Goal: Transaction & Acquisition: Purchase product/service

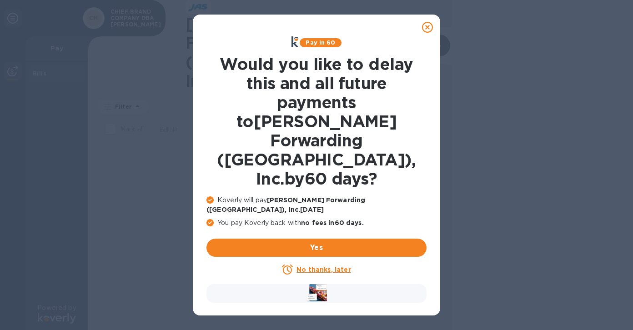
click at [330, 266] on u "No thanks, later" at bounding box center [323, 269] width 54 height 7
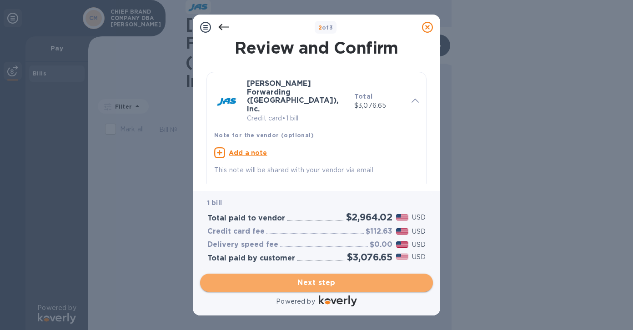
click at [344, 280] on span "Next step" at bounding box center [316, 282] width 218 height 11
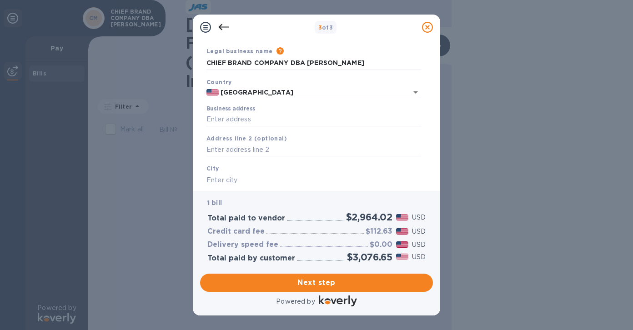
scroll to position [2, 0]
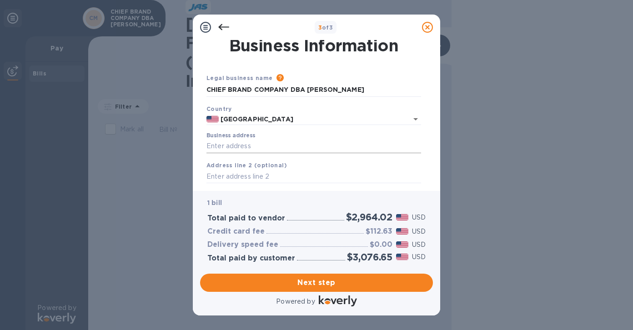
click at [254, 145] on input "Business address" at bounding box center [313, 147] width 215 height 14
type input "[STREET_ADDRESS]"
type input "Oceanside"
type input "CA"
type input "92054"
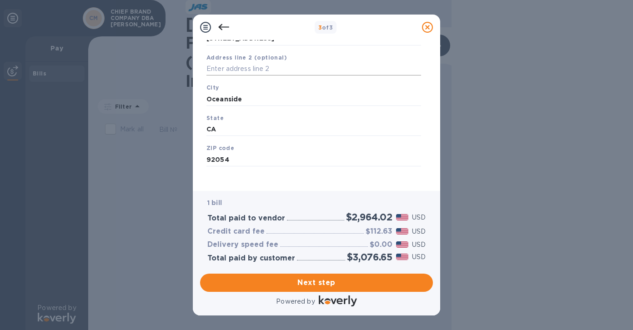
scroll to position [115, 0]
click at [342, 281] on span "Next step" at bounding box center [316, 282] width 218 height 11
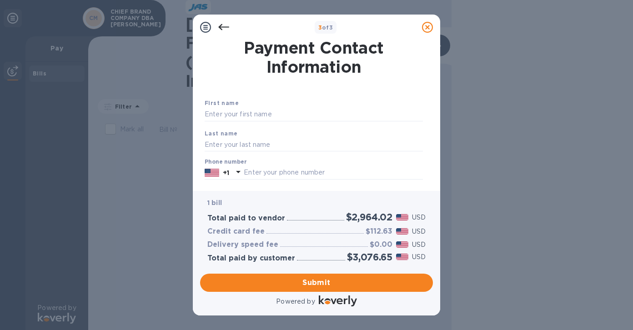
scroll to position [9, 0]
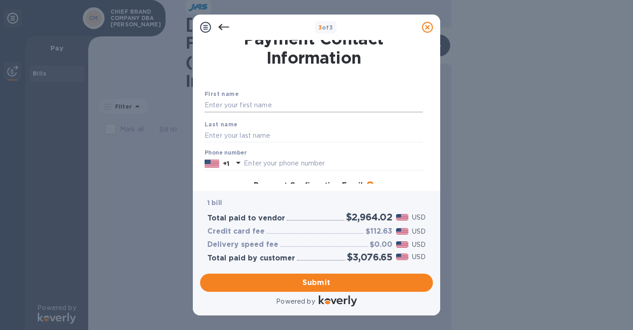
click at [250, 104] on input "text" at bounding box center [314, 106] width 218 height 14
type input "[PERSON_NAME]"
click at [249, 137] on input "text" at bounding box center [314, 136] width 218 height 14
type input "[PERSON_NAME]"
click at [269, 169] on input "text" at bounding box center [333, 164] width 179 height 14
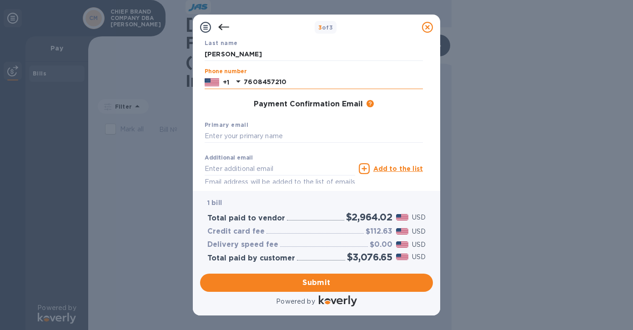
scroll to position [94, 0]
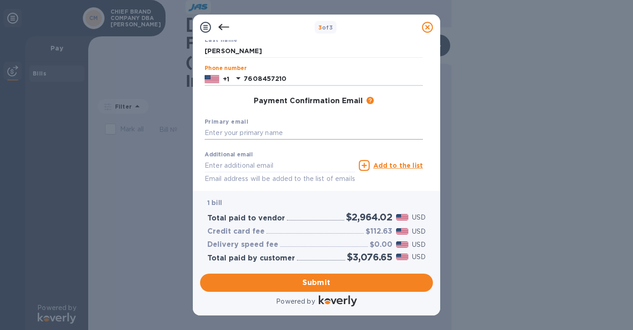
type input "7608457210"
click at [262, 135] on input "text" at bounding box center [314, 133] width 218 height 14
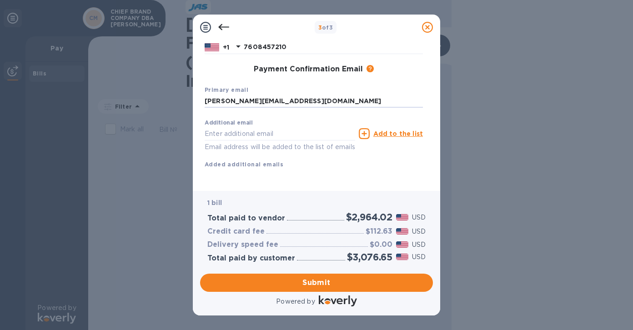
scroll to position [137, 0]
type input "[PERSON_NAME][EMAIL_ADDRESS][DOMAIN_NAME]"
click at [345, 287] on span "Submit" at bounding box center [316, 282] width 218 height 11
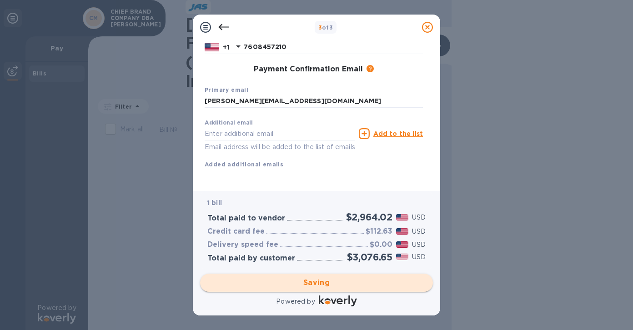
scroll to position [0, 0]
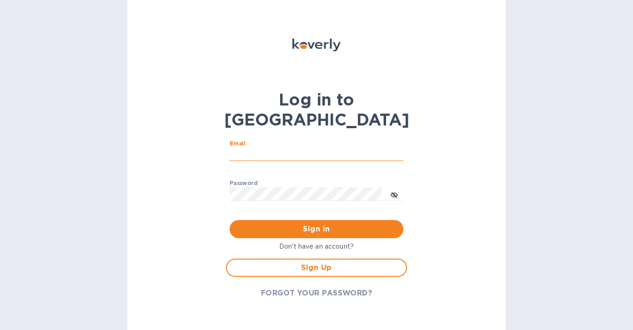
click at [266, 148] on input "Email" at bounding box center [317, 155] width 174 height 14
type input "[PERSON_NAME][EMAIL_ADDRESS][DOMAIN_NAME]"
click at [280, 180] on div "Password ​" at bounding box center [317, 196] width 174 height 33
